Goal: Find specific page/section: Find specific page/section

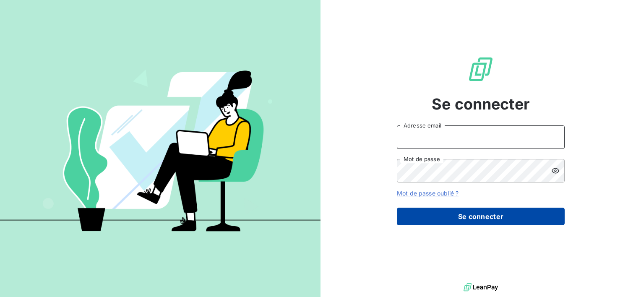
type input "[PERSON_NAME][EMAIL_ADDRESS][DOMAIN_NAME]"
click at [511, 209] on button "Se connecter" at bounding box center [481, 217] width 168 height 18
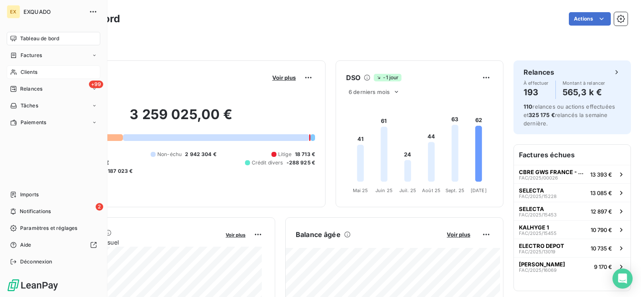
click at [22, 69] on span "Clients" at bounding box center [29, 72] width 17 height 8
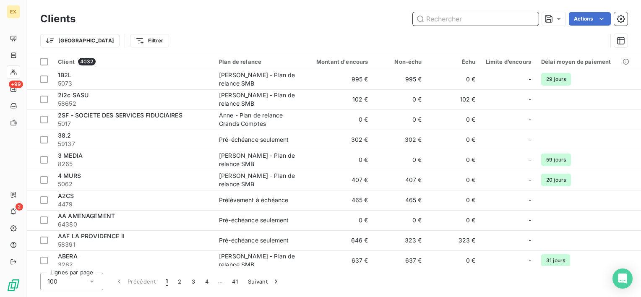
click at [460, 18] on input "text" at bounding box center [476, 18] width 126 height 13
paste input "SUEZ RV NORD EST"
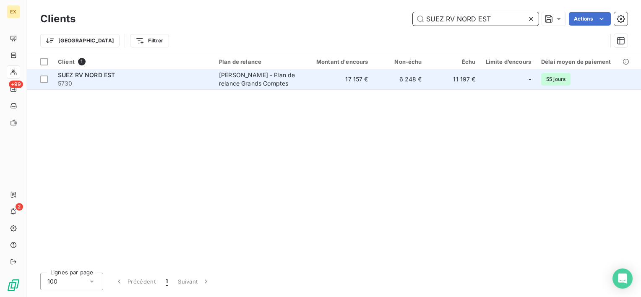
type input "SUEZ RV NORD EST"
click at [462, 84] on td "11 197 €" at bounding box center [454, 79] width 54 height 20
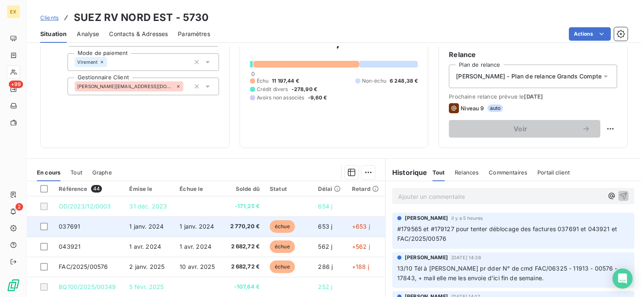
scroll to position [84, 0]
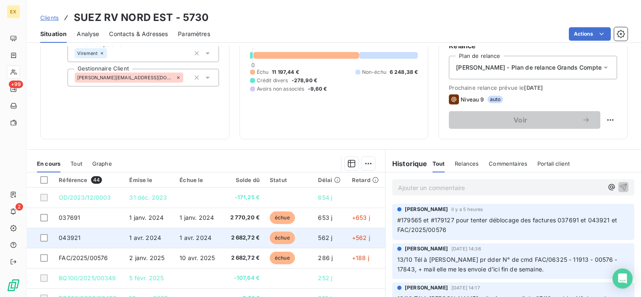
click at [139, 239] on span "1 avr. 2024" at bounding box center [145, 237] width 32 height 7
